Goal: Navigation & Orientation: Go to known website

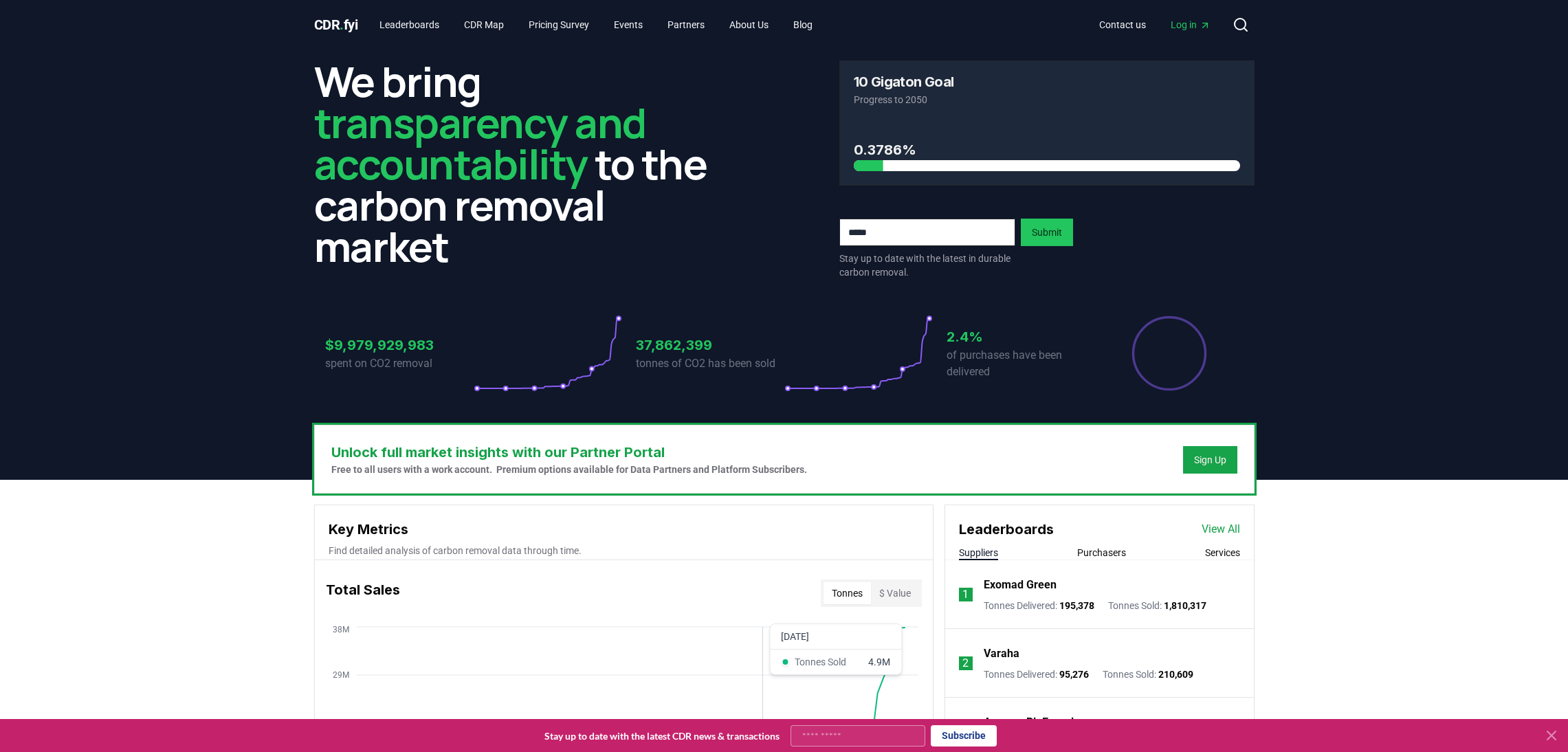
scroll to position [604, 0]
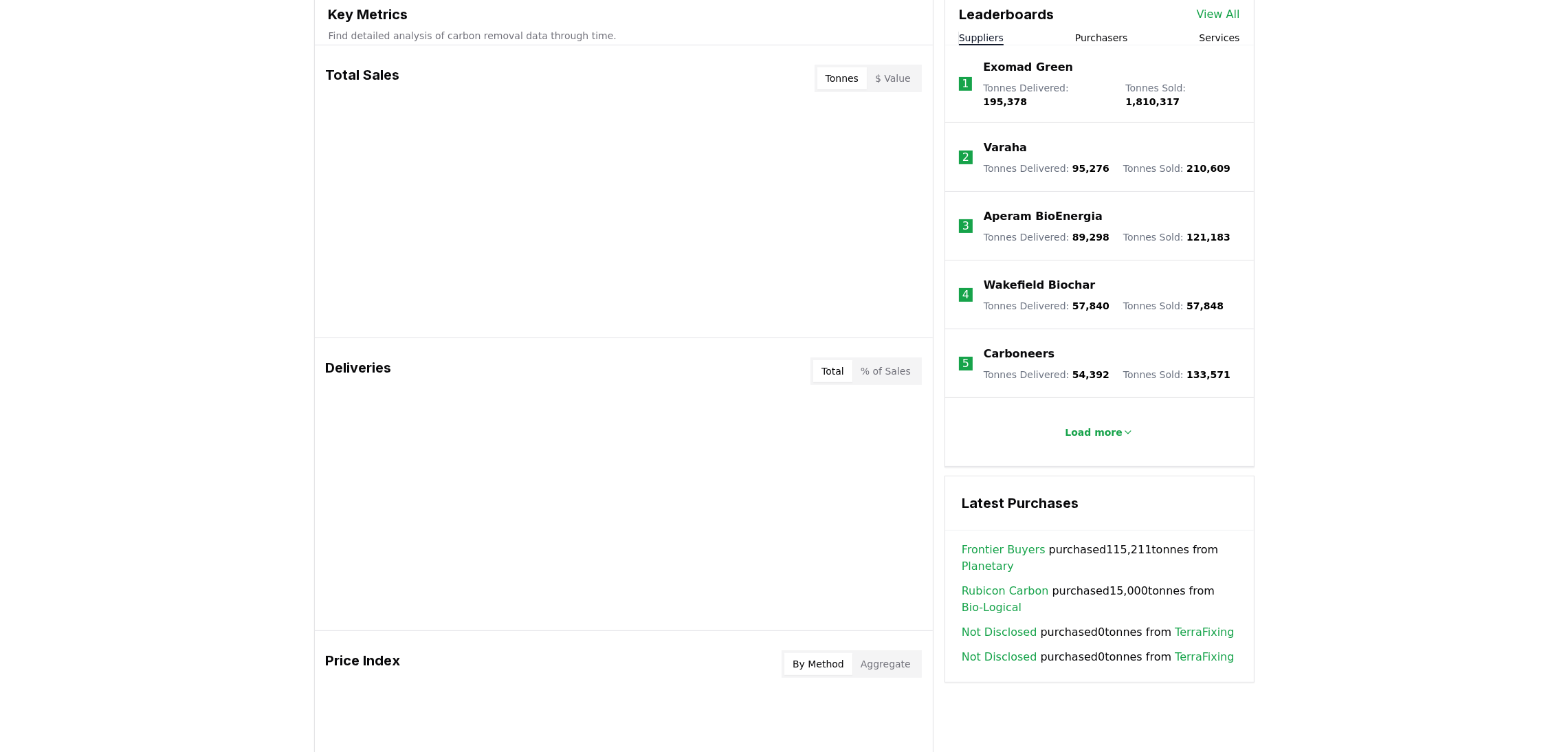
scroll to position [618, 0]
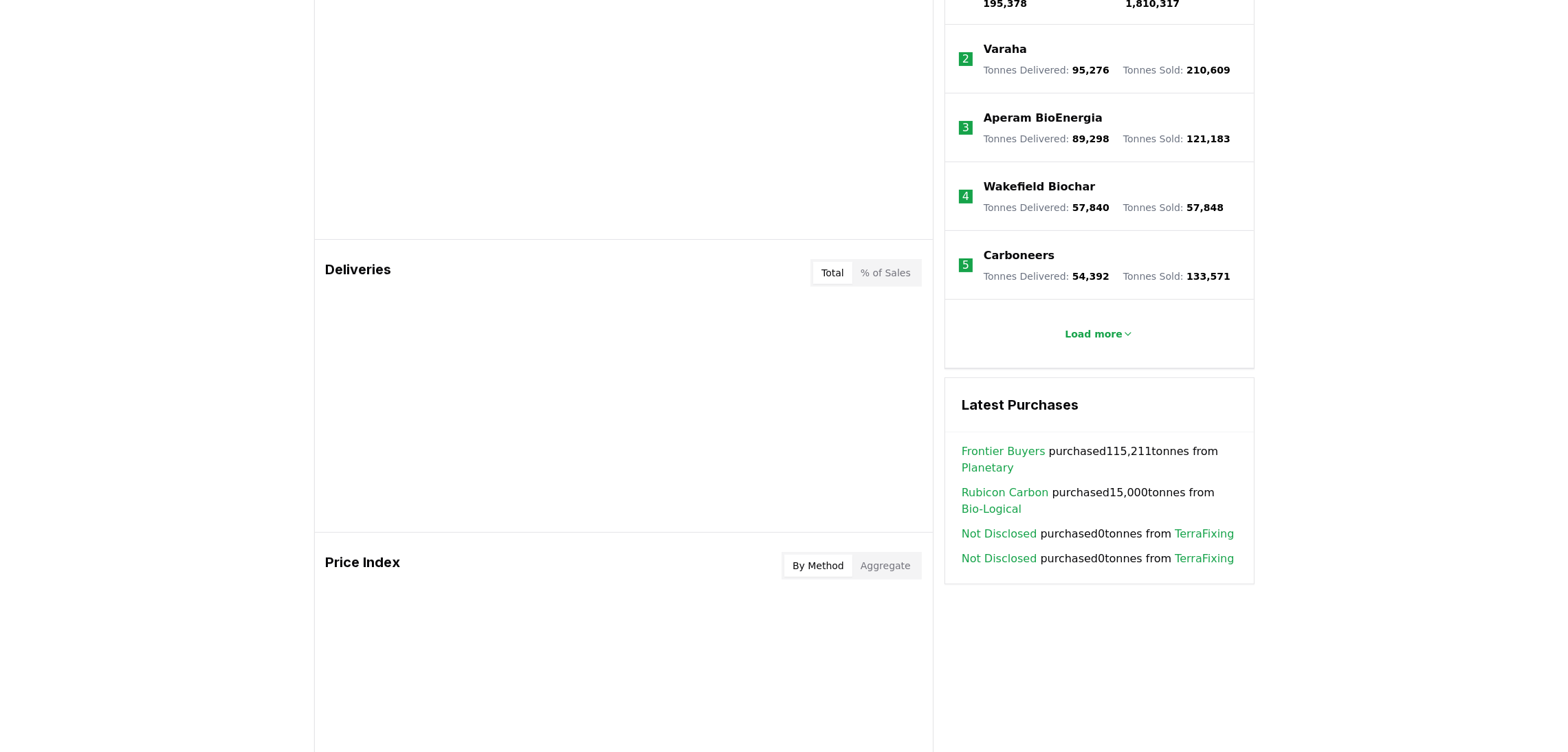
scroll to position [618, 0]
